Goal: Communication & Community: Answer question/provide support

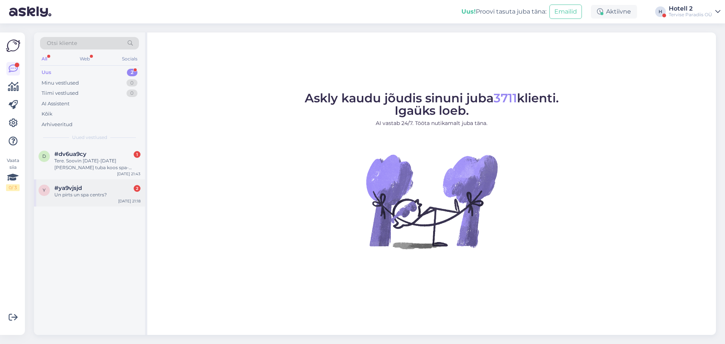
click at [105, 186] on div "#ya9vjsjd 2" at bounding box center [97, 188] width 86 height 7
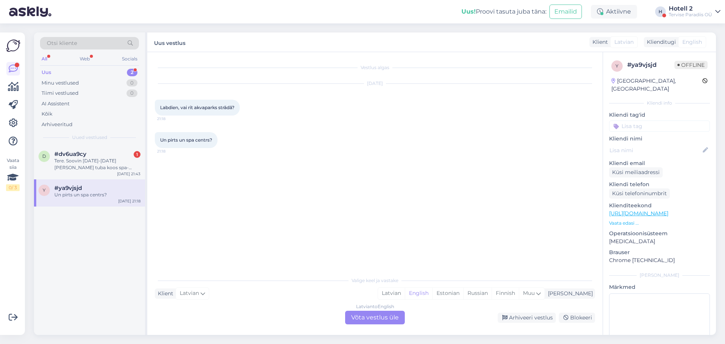
click at [362, 318] on div "Latvian to English Võta vestlus üle" at bounding box center [375, 318] width 60 height 14
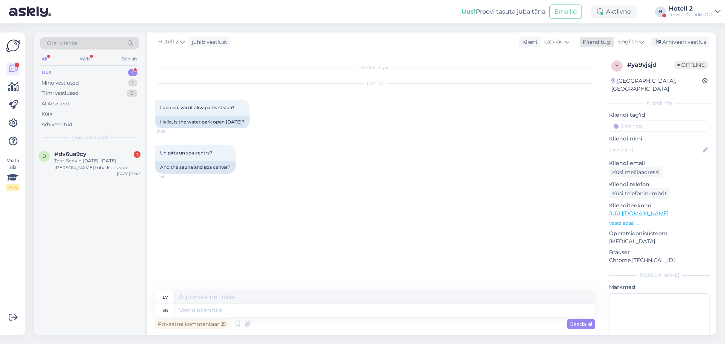
click at [625, 42] on span "English" at bounding box center [628, 42] width 20 height 8
type input "es"
click at [588, 83] on link "Estonian" at bounding box center [613, 88] width 83 height 12
click at [215, 312] on textarea at bounding box center [384, 310] width 420 height 13
type textarea "Tere"
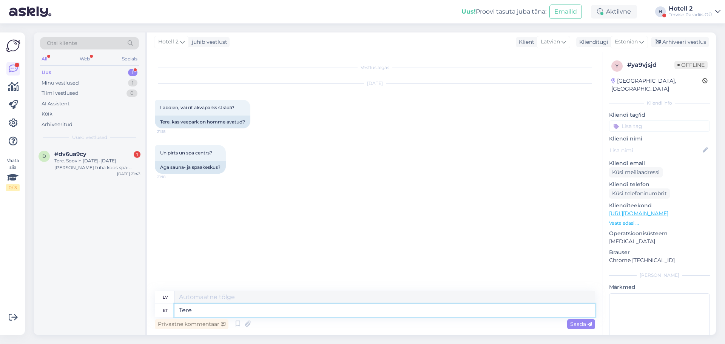
type textarea "Sveiki"
type textarea "Tere! [GEOGRAPHIC_DATA]"
type textarea "Sveiki! Ūdens atrakciju parks"
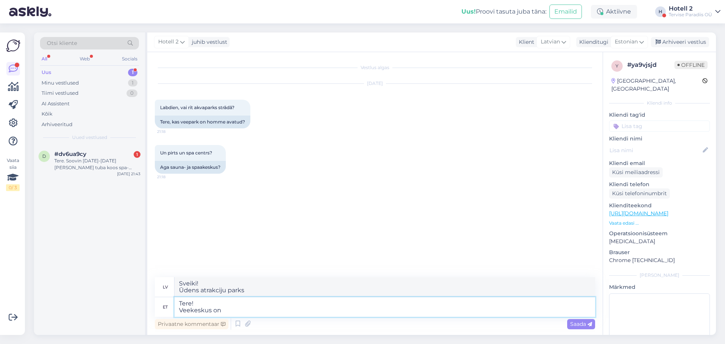
type textarea "Tere! Veekeskus on h"
type textarea "Sveiki! Ūdens atrakciju parks ir"
type textarea "Tere! Veekeskus on homme a"
type textarea "Sveiki! Ūdens atrakciju parks ir rīt"
type textarea "Tere! Veekeskus on homme avatud."
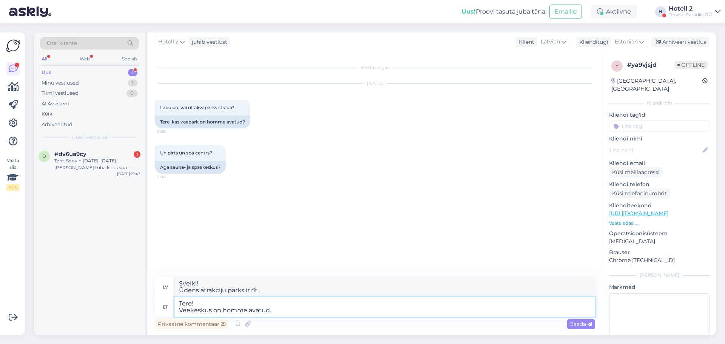
type textarea "Sveiki! Ūdens atrakciju parks rīt ir atvērts."
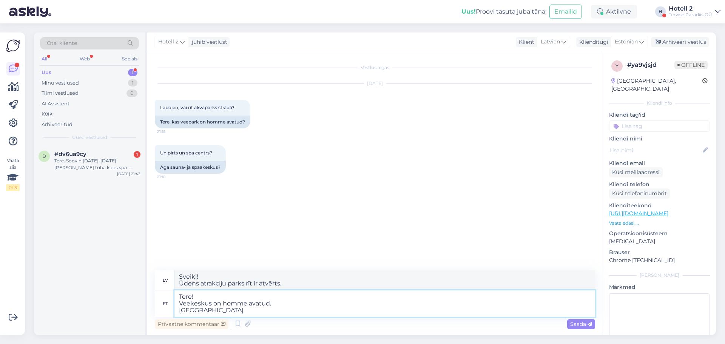
type textarea "Tere! Veekeskus on homme avatud. Saunakeskusel j"
type textarea "Sveiki! Ūdens atrakciju parks rīt ir atvērts. Pirts centrs"
type textarea "Tere! Veekeskus on homme avatud. [GEOGRAPHIC_DATA] ja"
type textarea "Sveiki! Ūdens atrakciju parks rīt ir atvērts. Pirts centrs un"
type textarea "Tere! Veekeskus on homme avatud. [GEOGRAPHIC_DATA] ja ujulal"
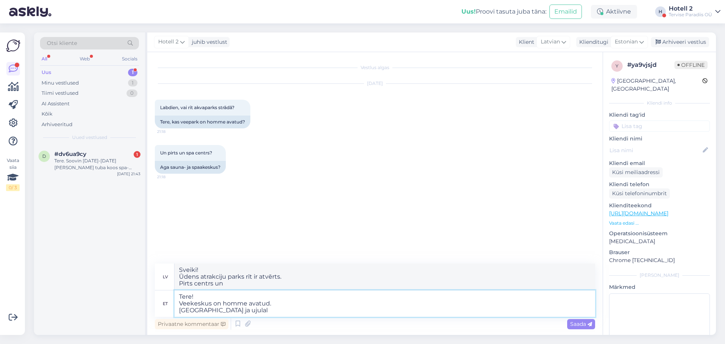
type textarea "Sveiki! Ūdens atrakciju parks rīt ir atvērts. Pirts centrs un peldbaseins"
type textarea "Tere! Veekeskus on homme avatud. [GEOGRAPHIC_DATA] ja ujulal on"
type textarea "Sveiki! Ūdens atrakciju parks rīt ir atvērts. Pirts centrs un peldbaseins ir at…"
type textarea "Tere! Veekeskus on homme avatud. Saunakeskusel ja ujulal on homme"
type textarea "Sveiki! Ūdens atrakciju parks ir atvērts rīt. Pirts centrs un peldbaseins ir at…"
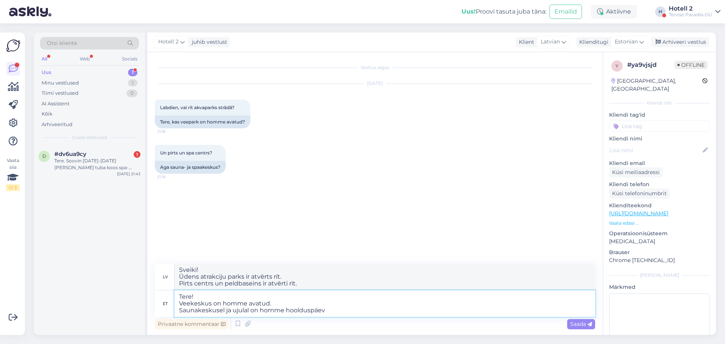
type textarea "Tere! Veekeskus on homme avatud. Saunakeskusel ja ujulal on homme hoolduspäev,"
type textarea "Sveiki! Ūdens atrakciju parks rīt ir atvērts. Pirts centram un peldbaseinam rīt…"
type textarea "Tere! Veekeskus on homme avatud. Saunakeskusel ja ujulal on homme hoolduspäev, …"
type textarea "Sveiki! Ūdens atrakciju parks rīt ir atvērts. Pirts centram un peldbaseinam rīt…"
type textarea "Tere! Veekeskus on homme avatud. Saunakeskusel ja ujulal on homme hoolduspäev, …"
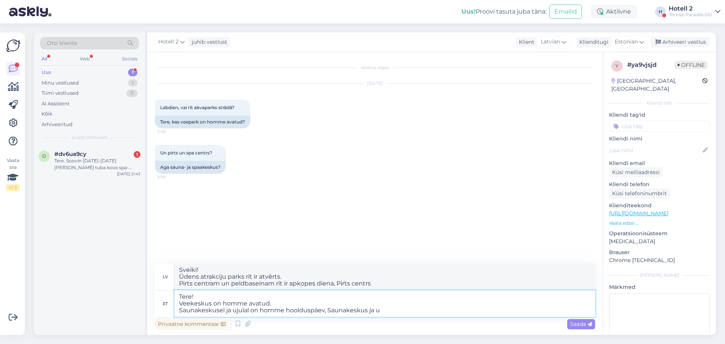
type textarea "Sveiki! Ūdens atrakciju parks rīt ir atvērts. Pirts centram un peldbaseinam rīt…"
type textarea "Tere! Veekeskus on homme avatud. Saunakeskusel ja ujulal on homme hoolduspäev, …"
type textarea "Sveiki! Ūdens atrakciju parks rīt ir atvērts. Pirts centram un peldbaseinam rīt…"
type textarea "Tere! Veekeskus on homme avatud. Saunakeskusel ja ujulal on homme hoolduspäev, …"
type textarea "Sveiki! Ūdens atrakciju parks rīt ir atvērts. Pirts centram un peldbaseinam rīt…"
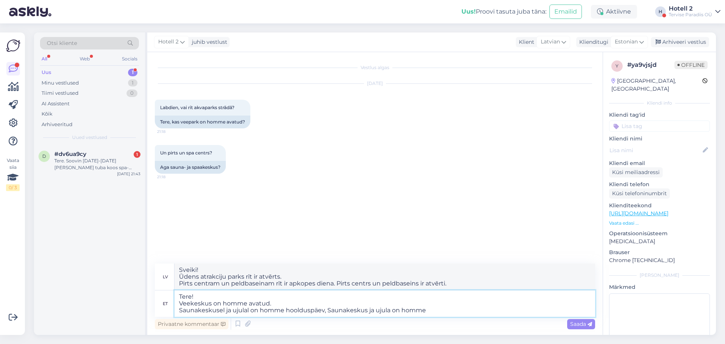
type textarea "Tere! Veekeskus on homme avatud. Saunakeskusel ja ujulal on homme hoolduspäev, …"
type textarea "Sveiki! Ūdens atrakciju parks rīt ir atvērts. Pirts centram un peldbaseinam rīt…"
type textarea "Tere! Veekeskus on homme avatud. Saunakeskusel ja ujulal on homme hoolduspäev, …"
type textarea "Sveiki! Ūdens atrakciju parks rīt ir atvērts. Pirts centram un peldbaseinam rīt…"
type textarea "Tere! Veekeskus on homme avatud. Saunakeskusel ja ujulal on homme hoolduspäev, …"
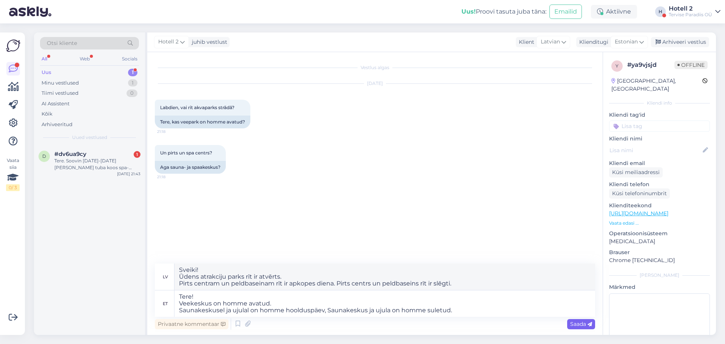
click at [574, 323] on span "Saada" at bounding box center [581, 323] width 22 height 7
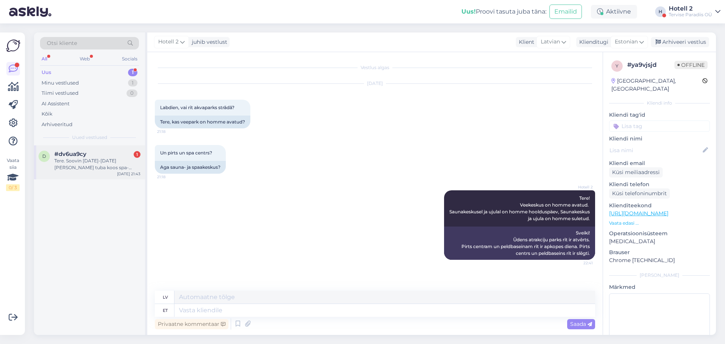
click at [96, 160] on div "Tere. Soovin [DATE]-[DATE] [PERSON_NAME] tuba koos spa-sissepaasuga broneerida.…" at bounding box center [97, 164] width 86 height 14
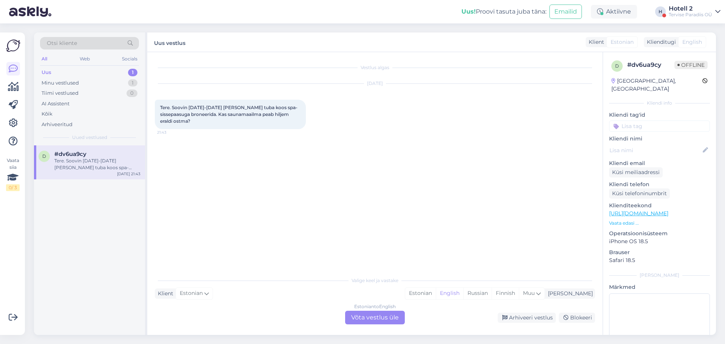
click at [378, 316] on div "Estonian to English Võta vestlus üle" at bounding box center [375, 318] width 60 height 14
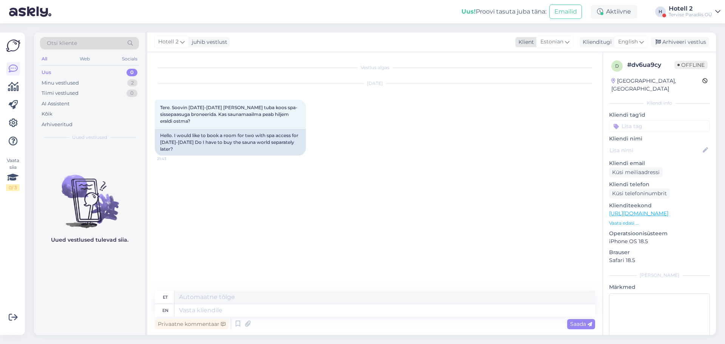
click at [567, 46] on icon at bounding box center [567, 42] width 5 height 8
type input "es"
click at [536, 84] on link "Estonian" at bounding box center [544, 88] width 83 height 12
click at [637, 44] on span "English" at bounding box center [628, 42] width 20 height 8
click at [600, 83] on link "Estonian" at bounding box center [613, 88] width 83 height 12
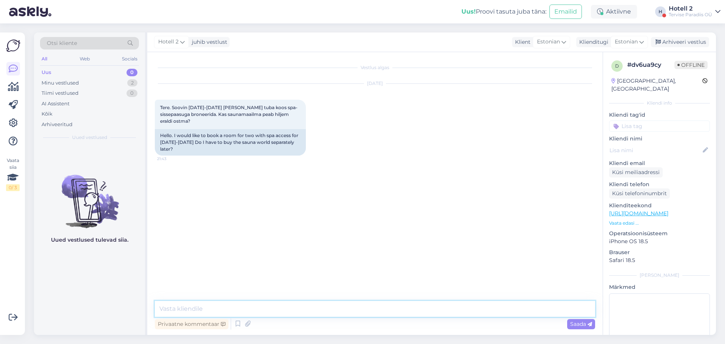
click at [186, 311] on textarea at bounding box center [375, 309] width 440 height 16
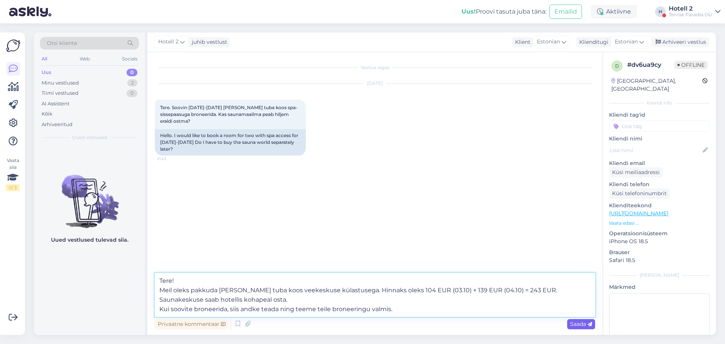
type textarea "Tere! Meil oleks pakkuda [PERSON_NAME] tuba koos veekeskuse külastusega. Hinnak…"
click at [591, 327] on span "Saada" at bounding box center [581, 323] width 22 height 7
